Goal: Task Accomplishment & Management: Use online tool/utility

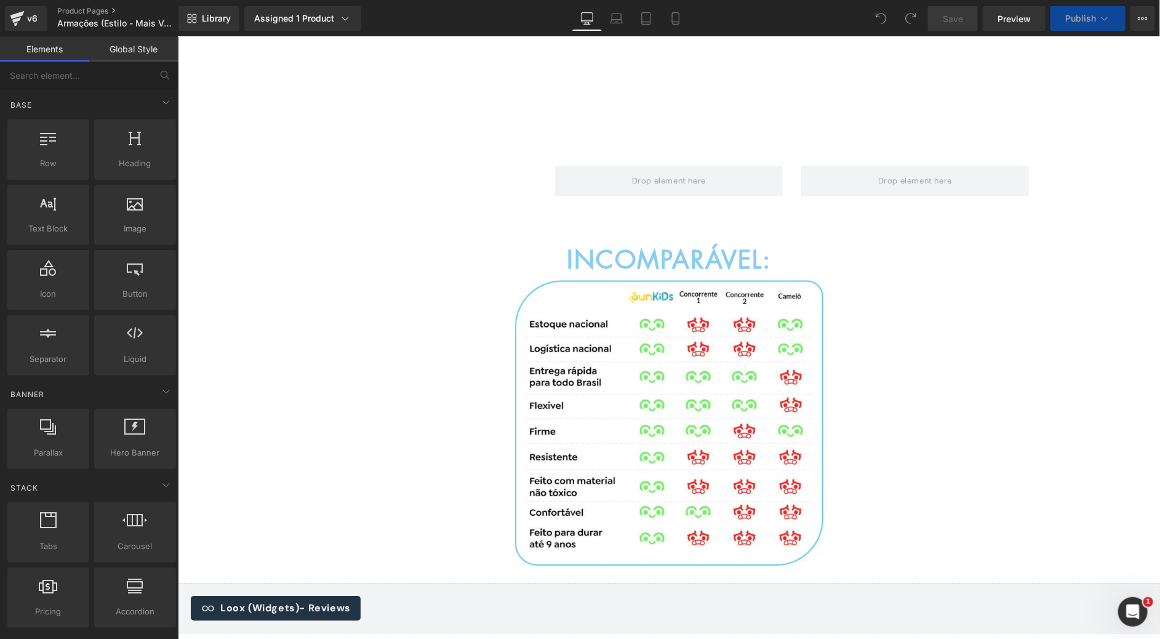
scroll to position [1292, 0]
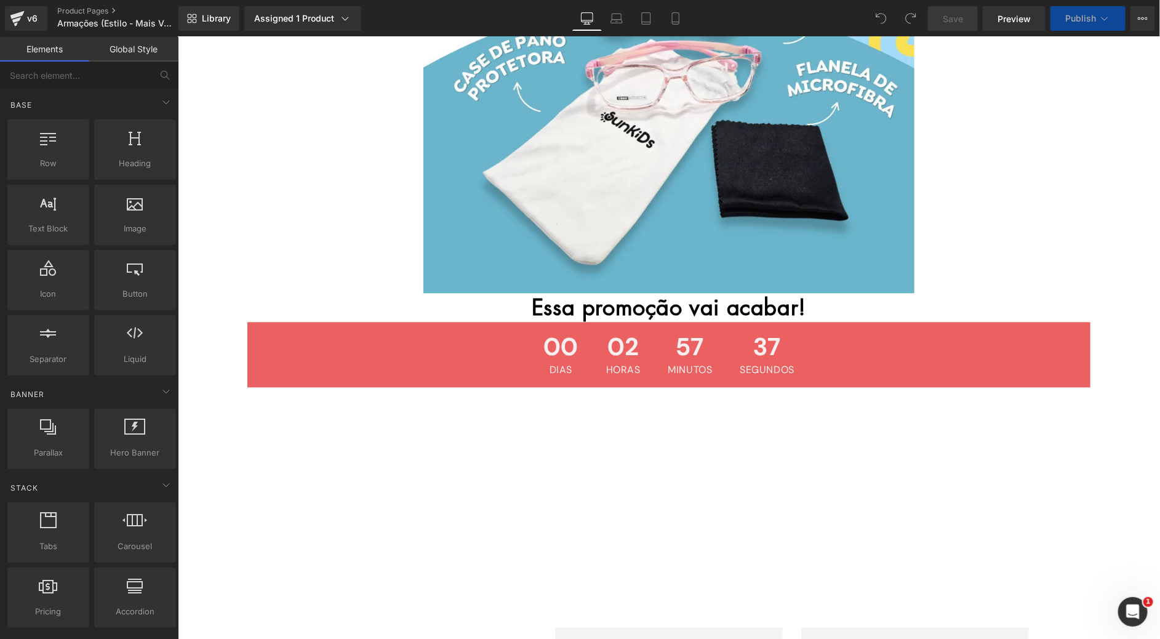
click at [329, 337] on div "00 Dias 02 Horas 57 Minutos 37 Segundos" at bounding box center [668, 353] width 843 height 65
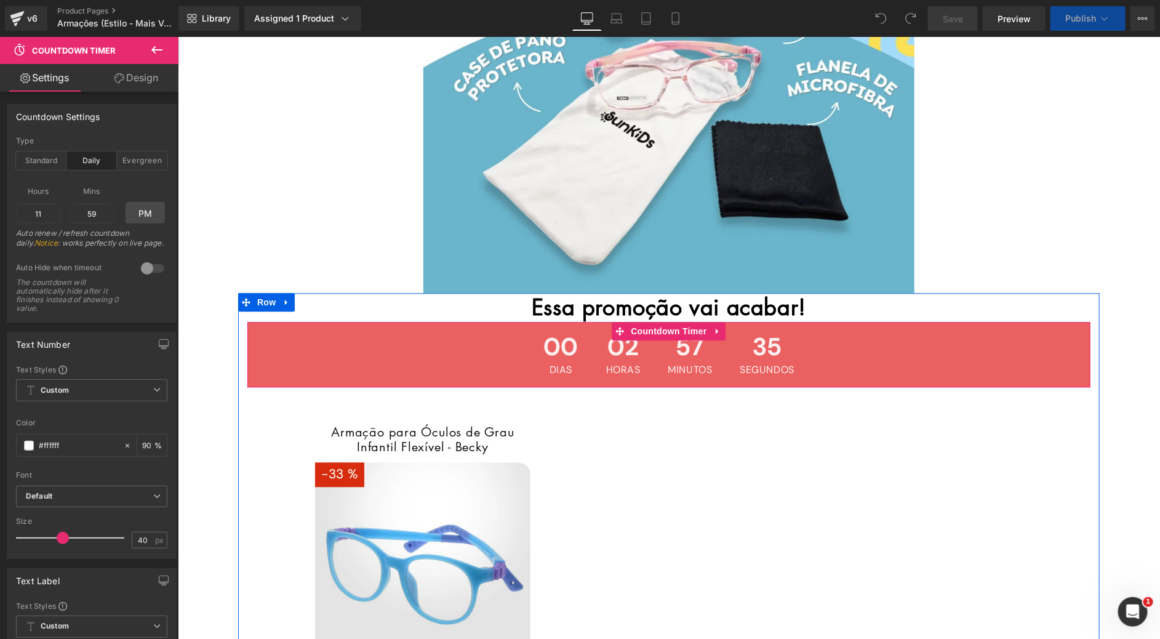
click at [713, 326] on icon at bounding box center [717, 330] width 9 height 9
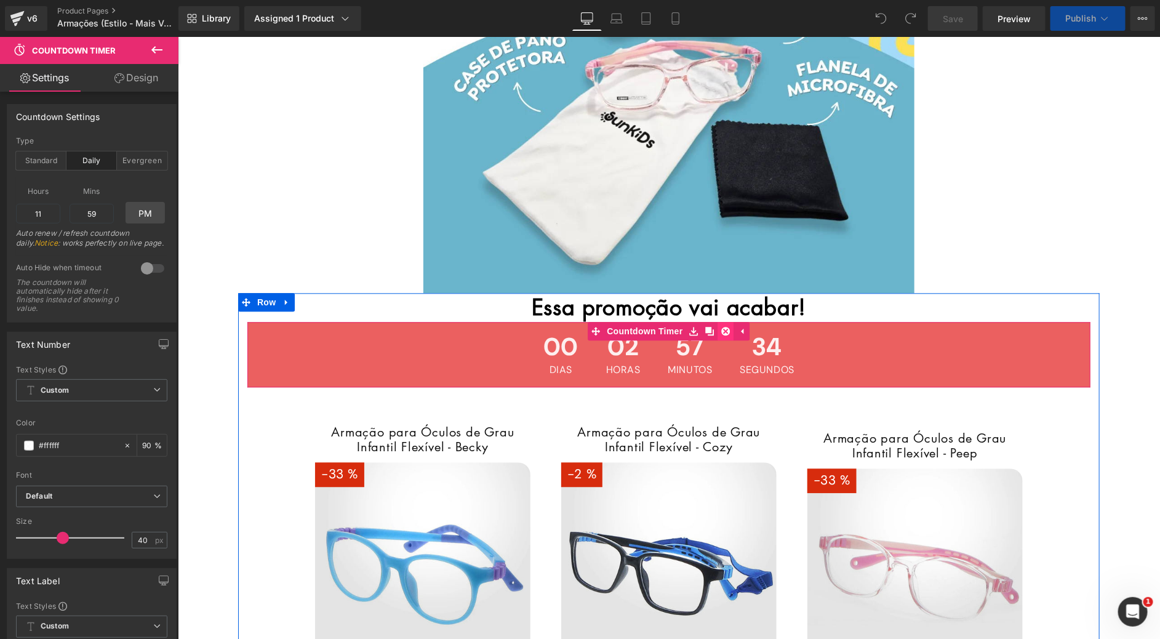
click at [721, 326] on icon at bounding box center [725, 330] width 9 height 9
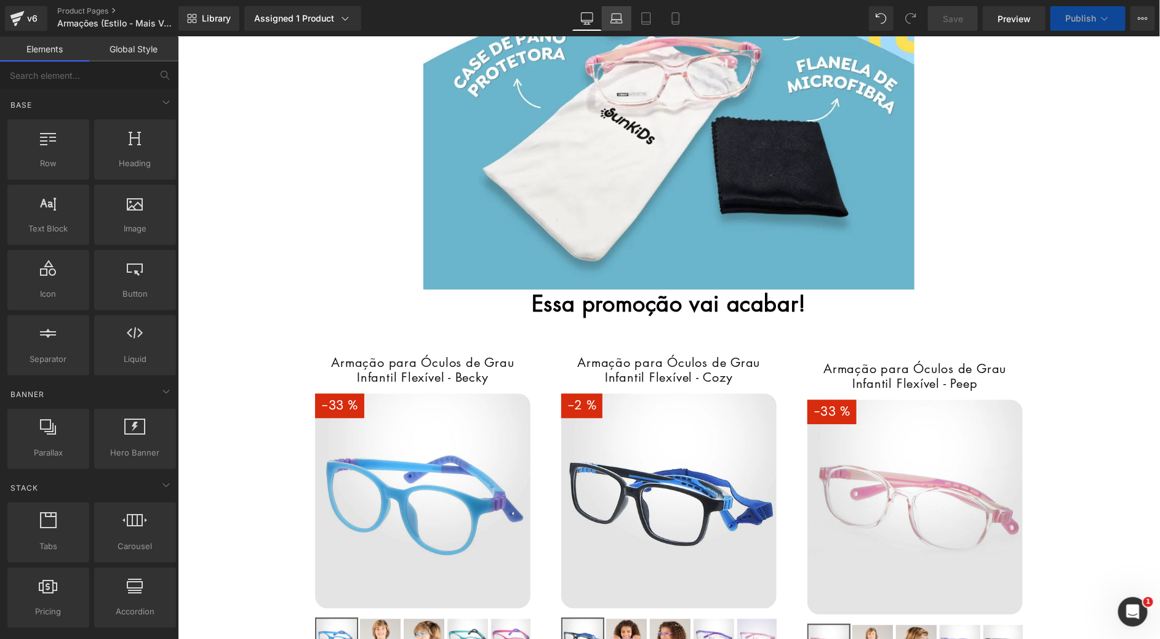
scroll to position [1289, 0]
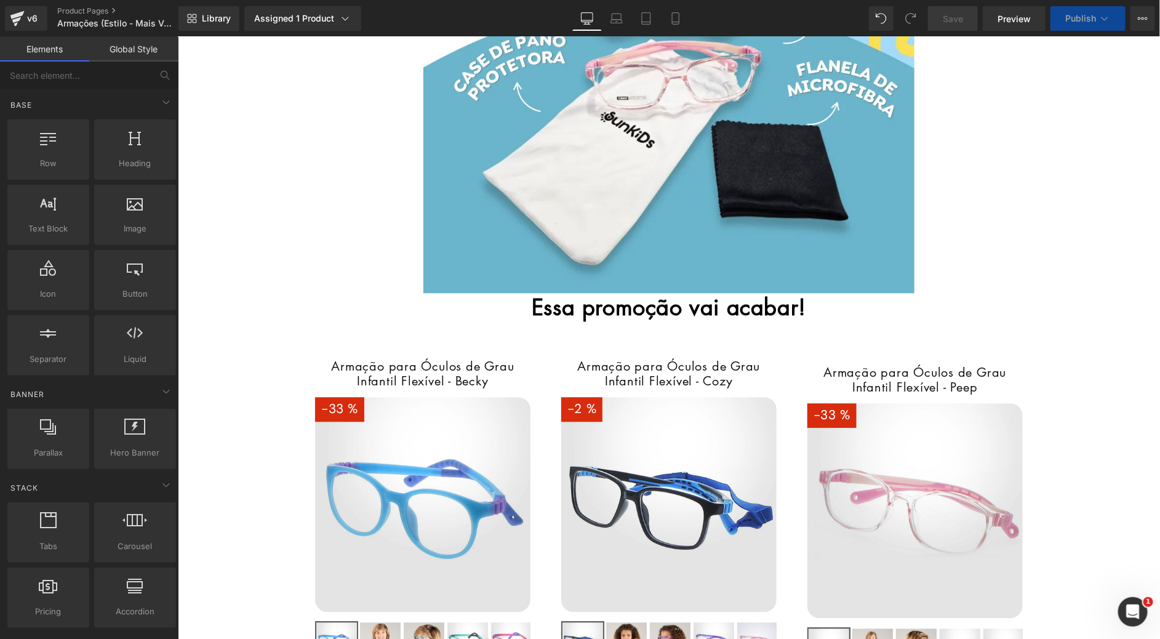
click at [692, 13] on div "Library Assigned 1 Product Product Preview Armação para Óculos de Grau Infantil…" at bounding box center [669, 18] width 982 height 25
click at [685, 13] on link "Mobile" at bounding box center [676, 18] width 30 height 25
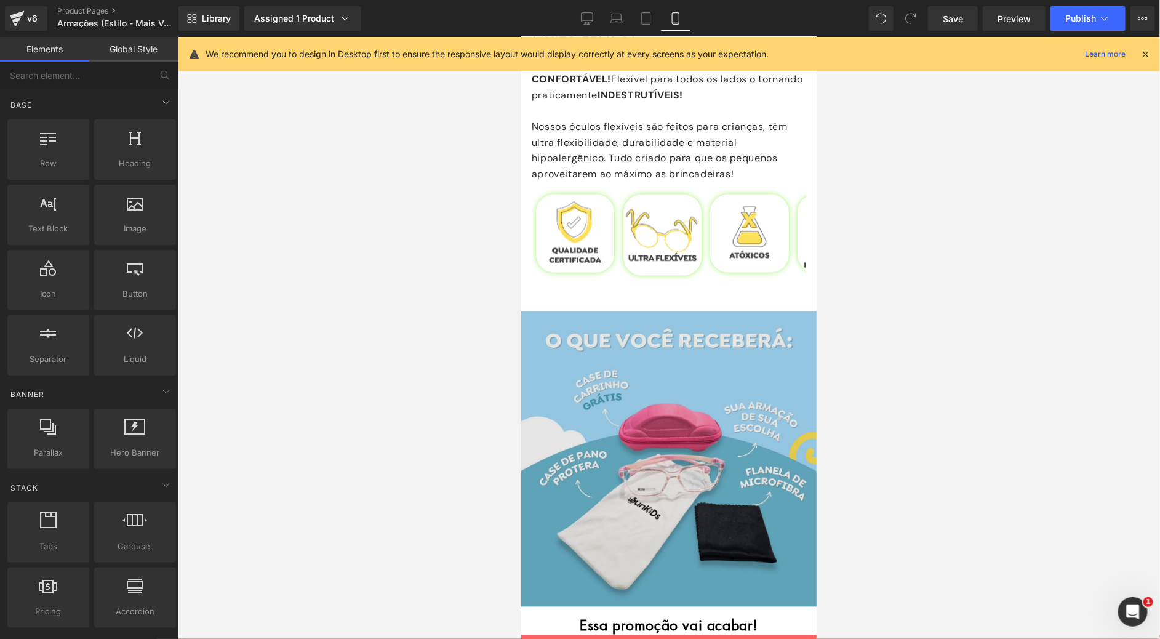
scroll to position [1071, 0]
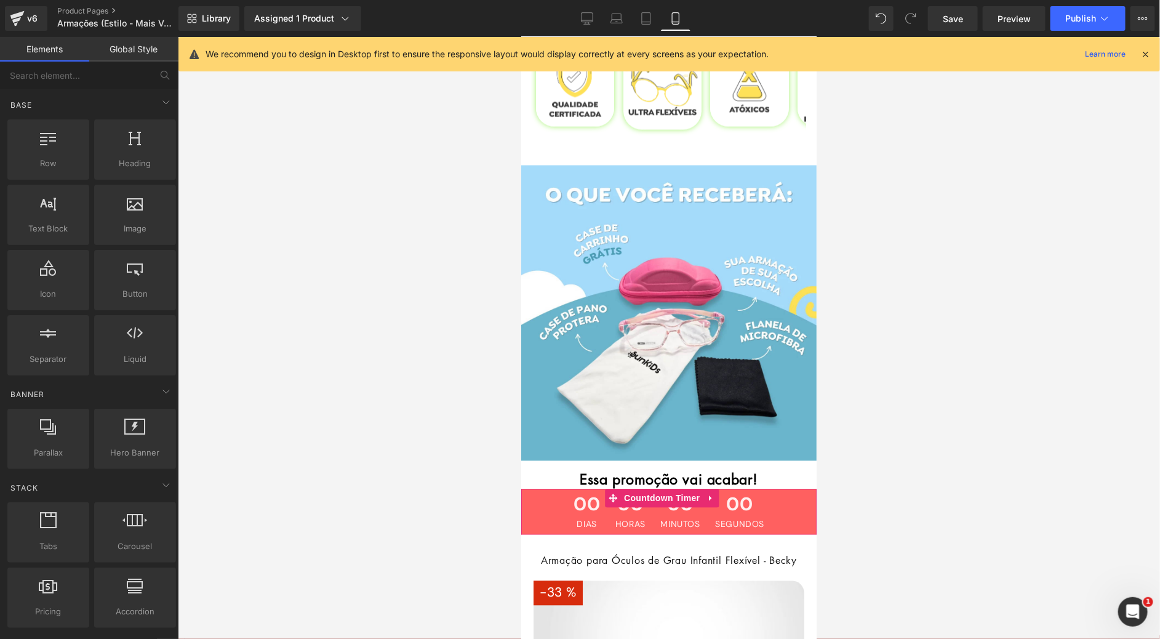
click at [776, 489] on div "00 DIAS 00 HORAS 00 MINUTOS 00 SEGUNDOS" at bounding box center [668, 512] width 295 height 46
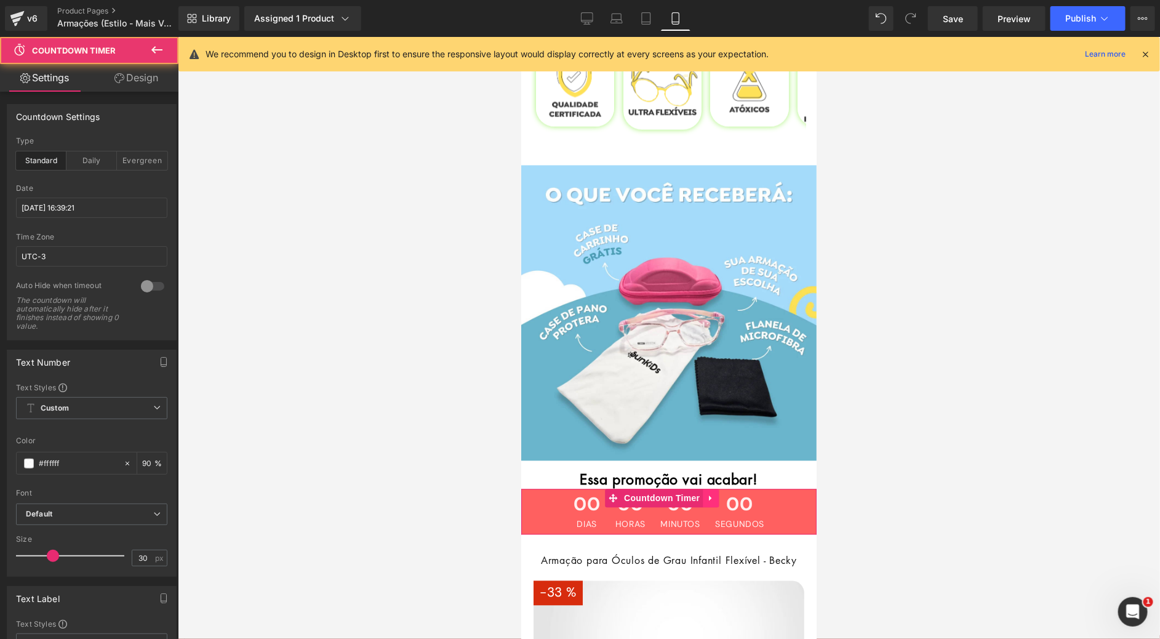
click at [717, 489] on link at bounding box center [710, 498] width 16 height 18
click at [719, 494] on icon at bounding box center [718, 498] width 9 height 9
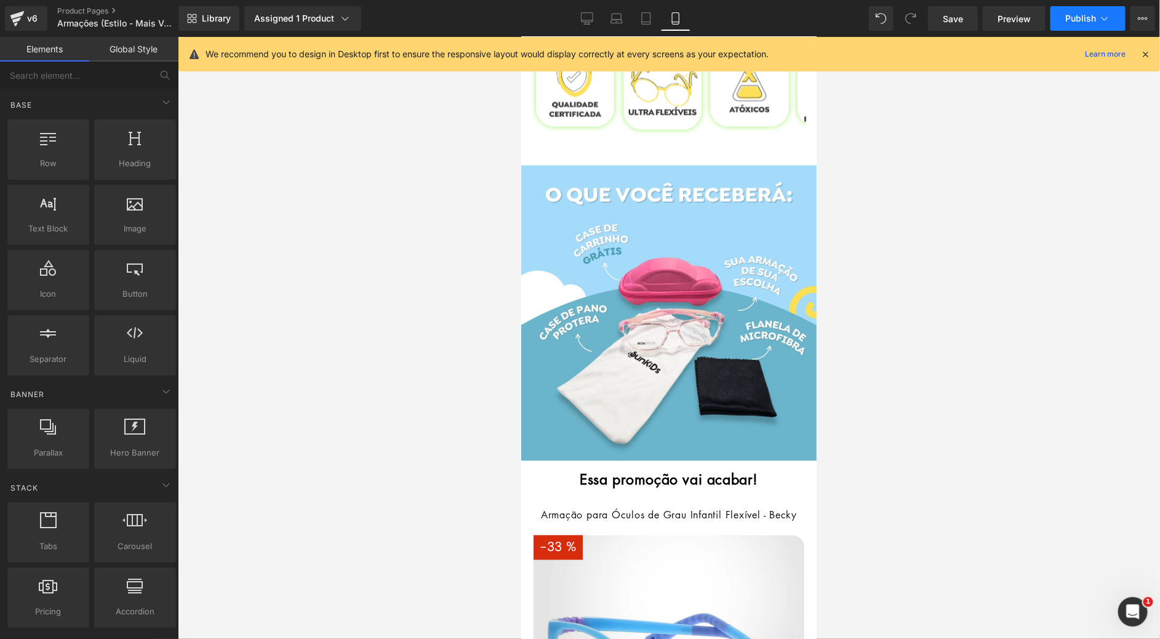
click at [1062, 22] on button "Publish" at bounding box center [1088, 18] width 75 height 25
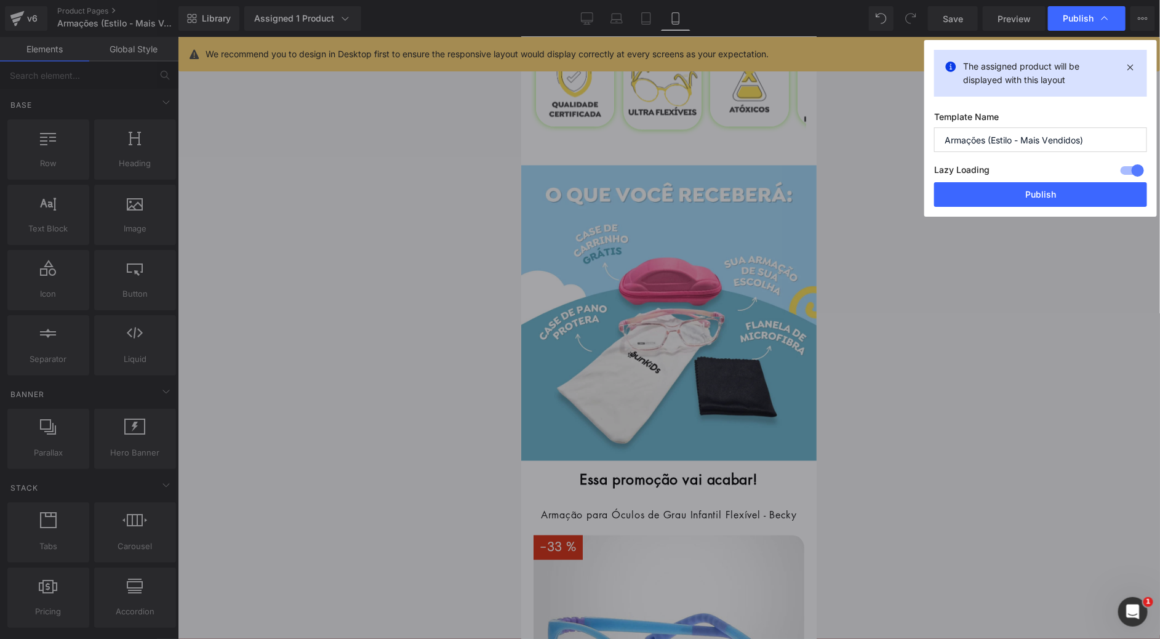
click at [1016, 193] on button "Publish" at bounding box center [1040, 194] width 213 height 25
